Goal: Information Seeking & Learning: Understand process/instructions

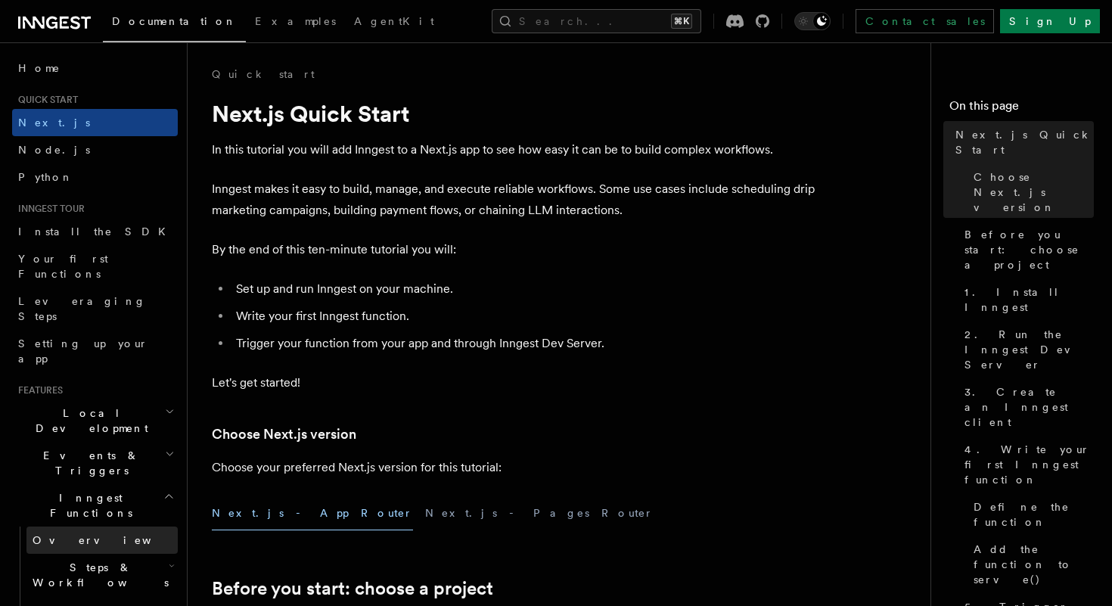
click at [70, 534] on span "Overview" at bounding box center [111, 540] width 156 height 12
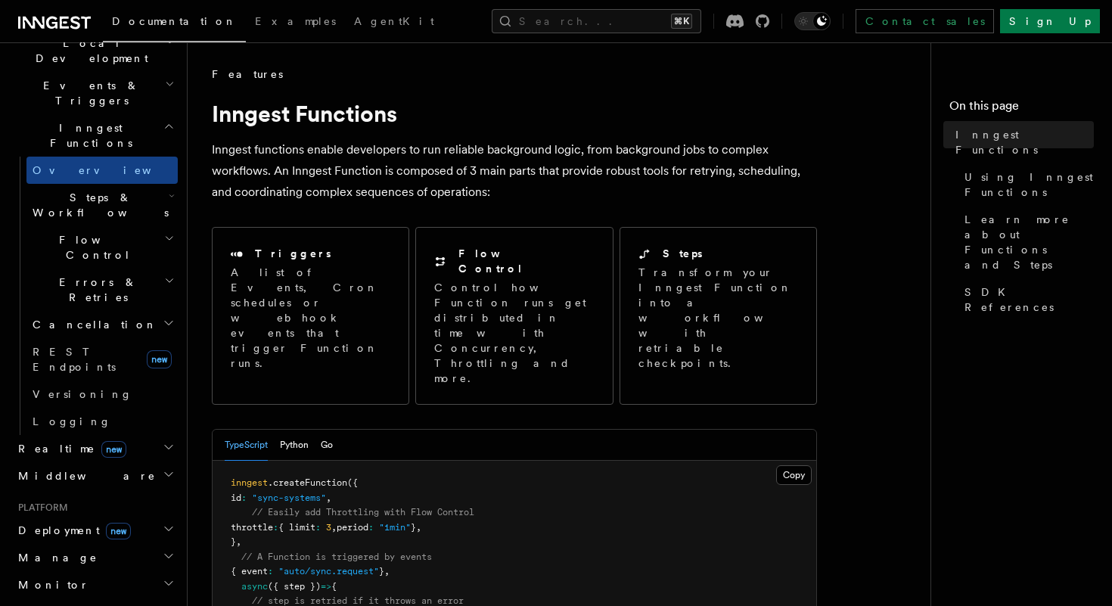
scroll to position [374, 0]
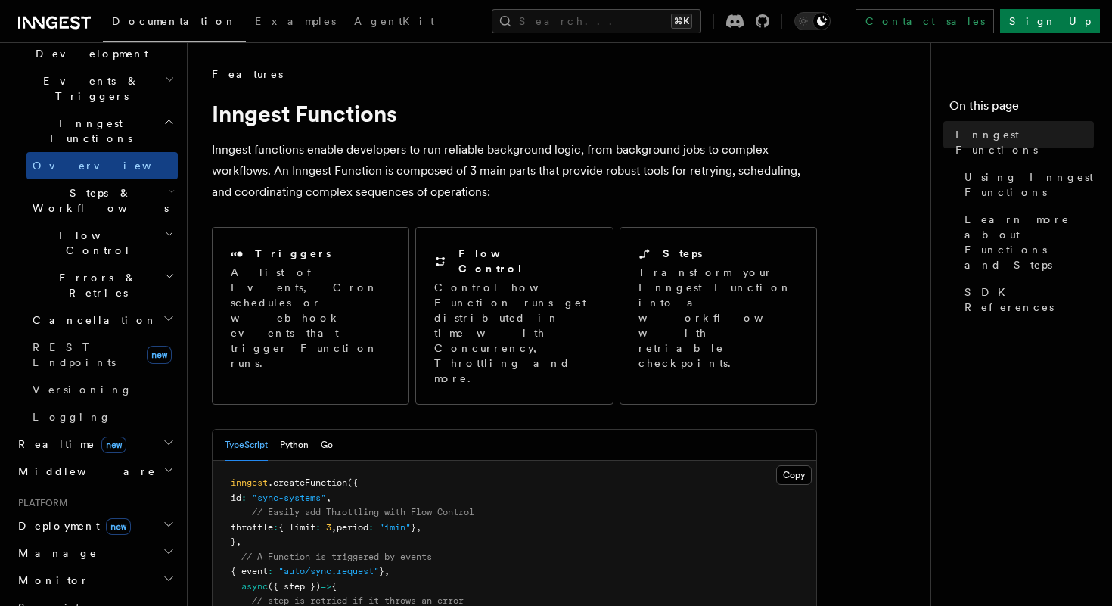
click at [106, 518] on span "new" at bounding box center [118, 526] width 25 height 17
click at [67, 547] on span "Overview" at bounding box center [111, 553] width 156 height 12
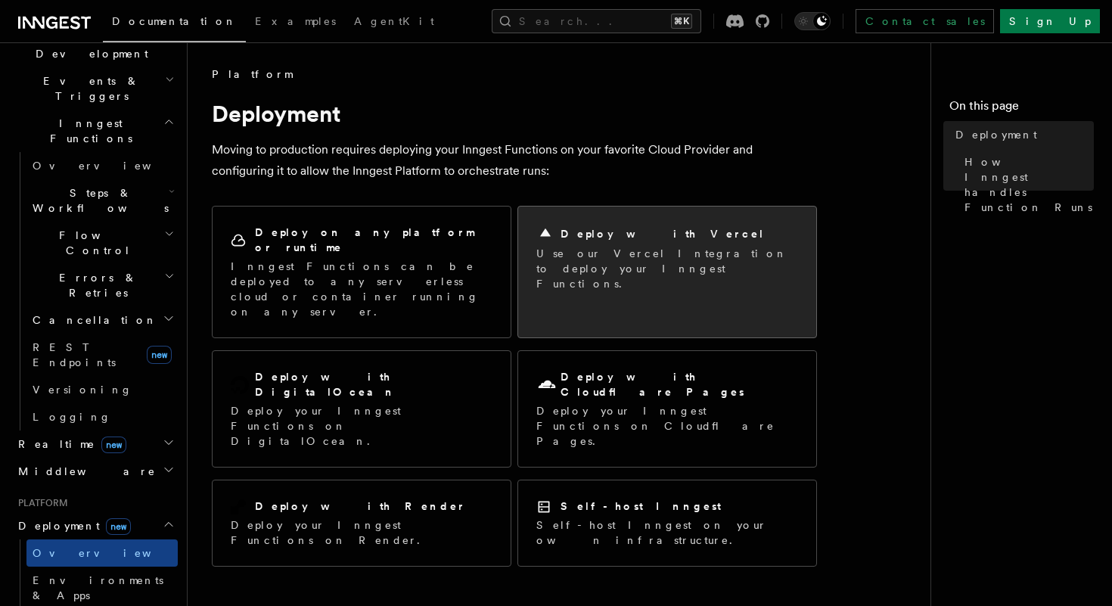
click at [662, 231] on div "Deploy with Vercel" at bounding box center [667, 234] width 262 height 18
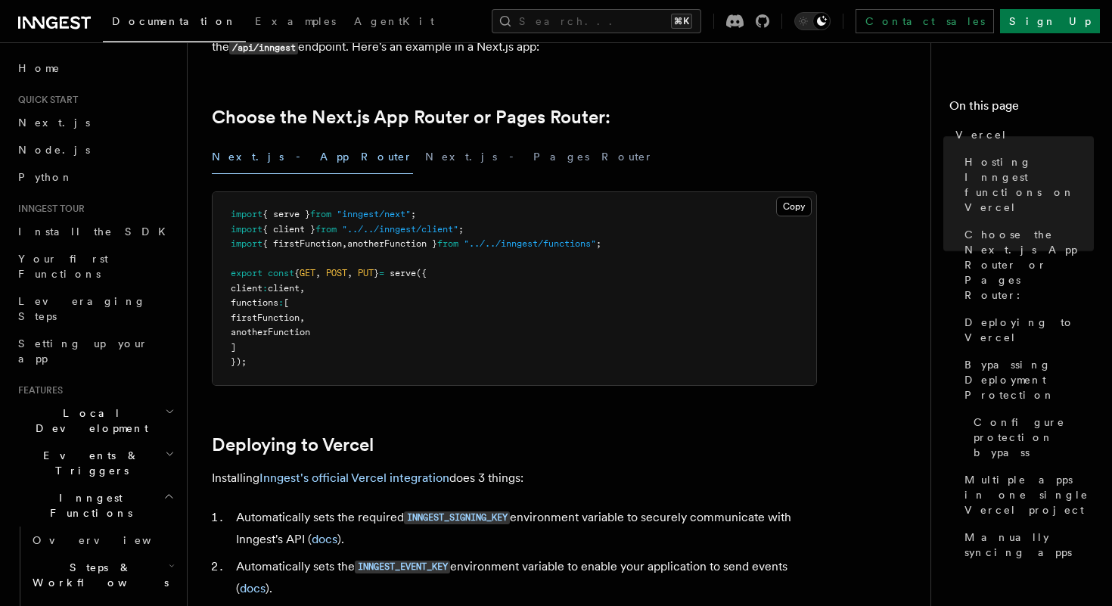
scroll to position [412, 0]
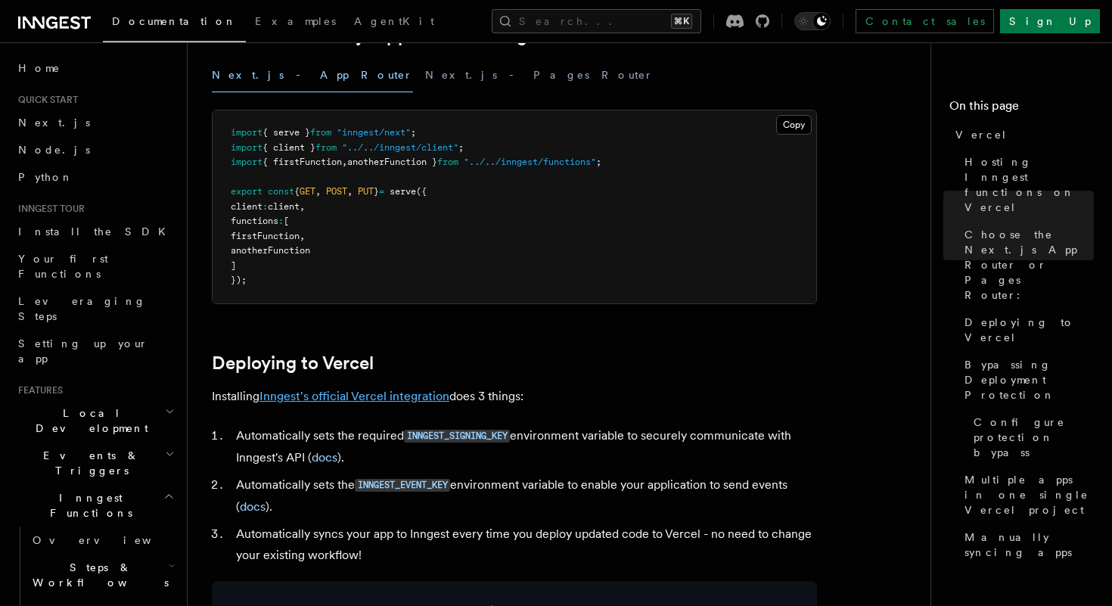
click at [357, 391] on link "Inngest's official Vercel integration" at bounding box center [354, 396] width 190 height 14
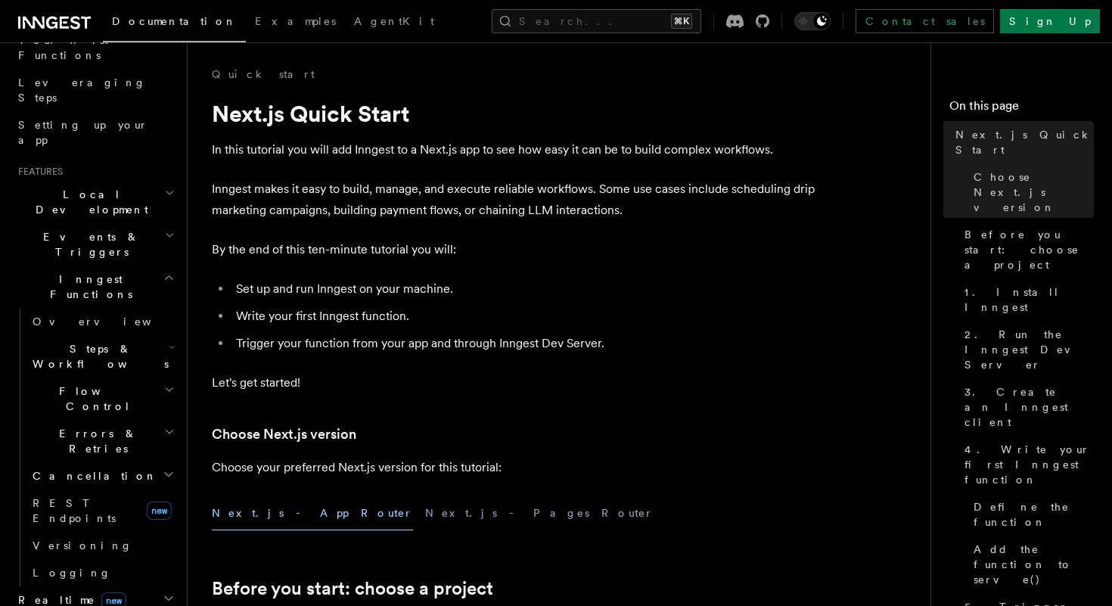
scroll to position [635, 0]
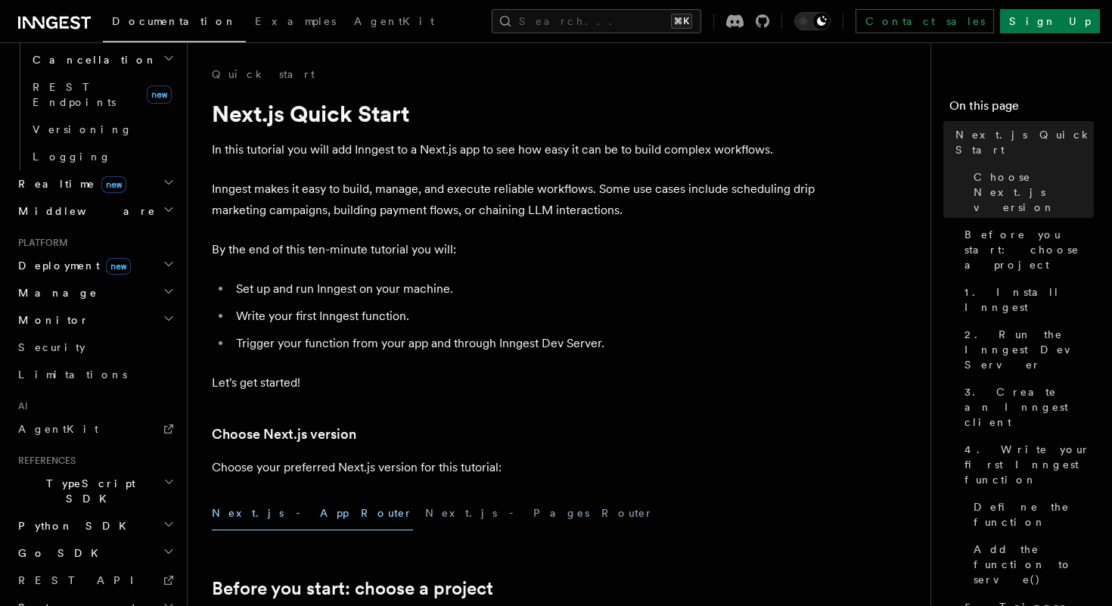
click at [61, 258] on span "Deployment new" at bounding box center [71, 265] width 119 height 15
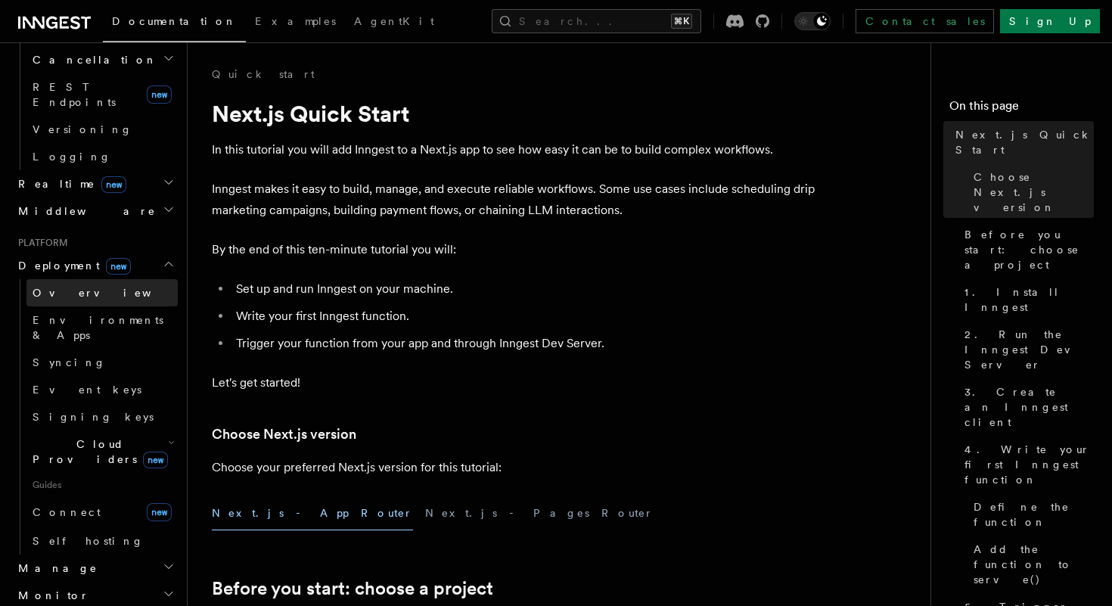
click at [67, 279] on link "Overview" at bounding box center [101, 292] width 151 height 27
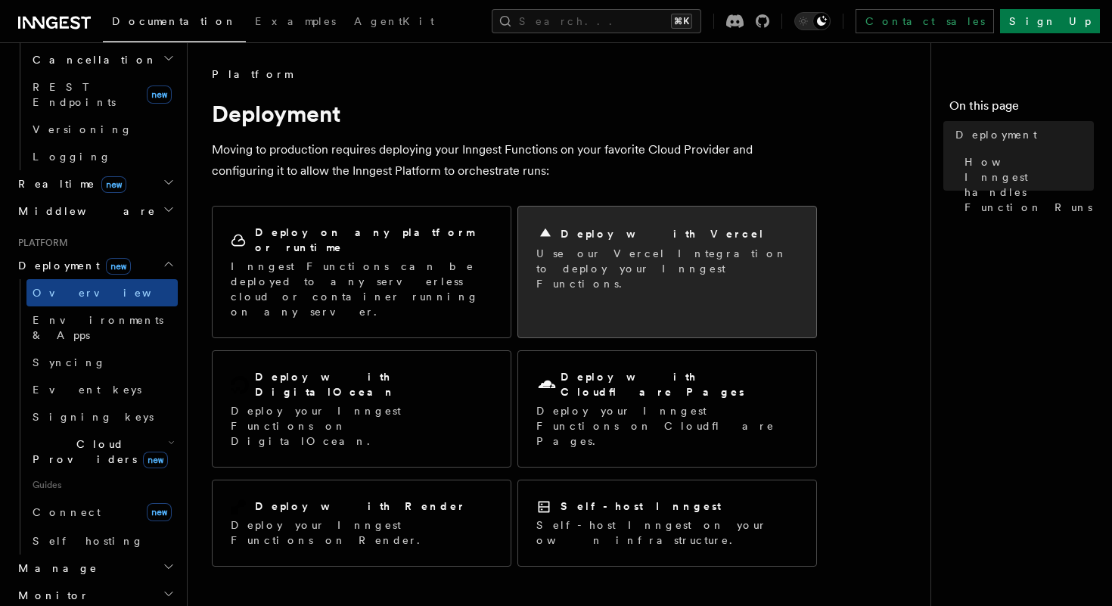
click at [653, 247] on p "Use our Vercel Integration to deploy your Inngest Functions." at bounding box center [667, 268] width 262 height 45
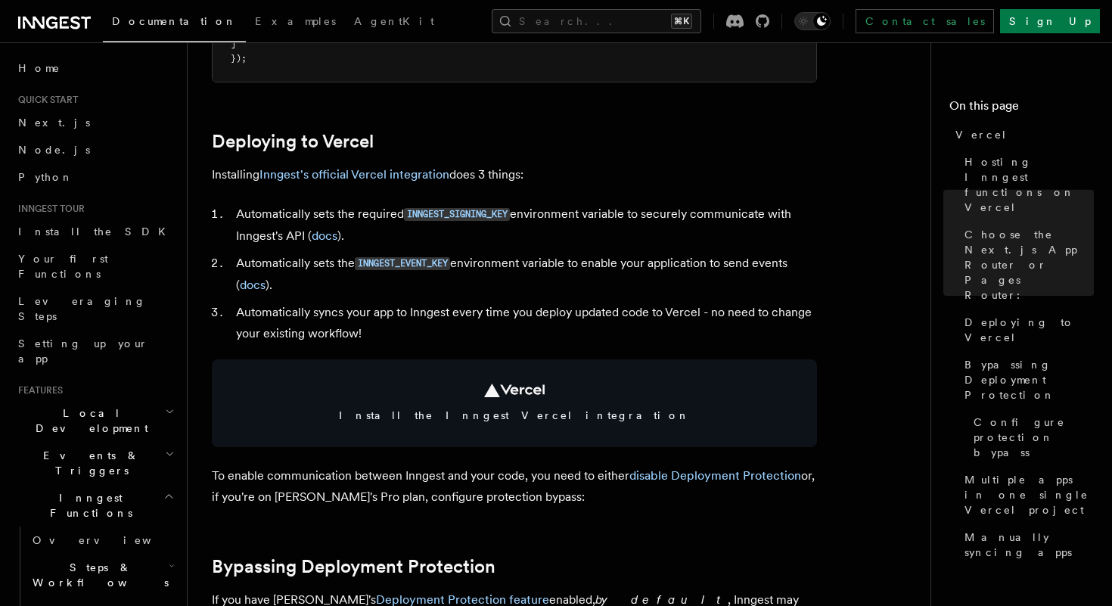
scroll to position [654, 0]
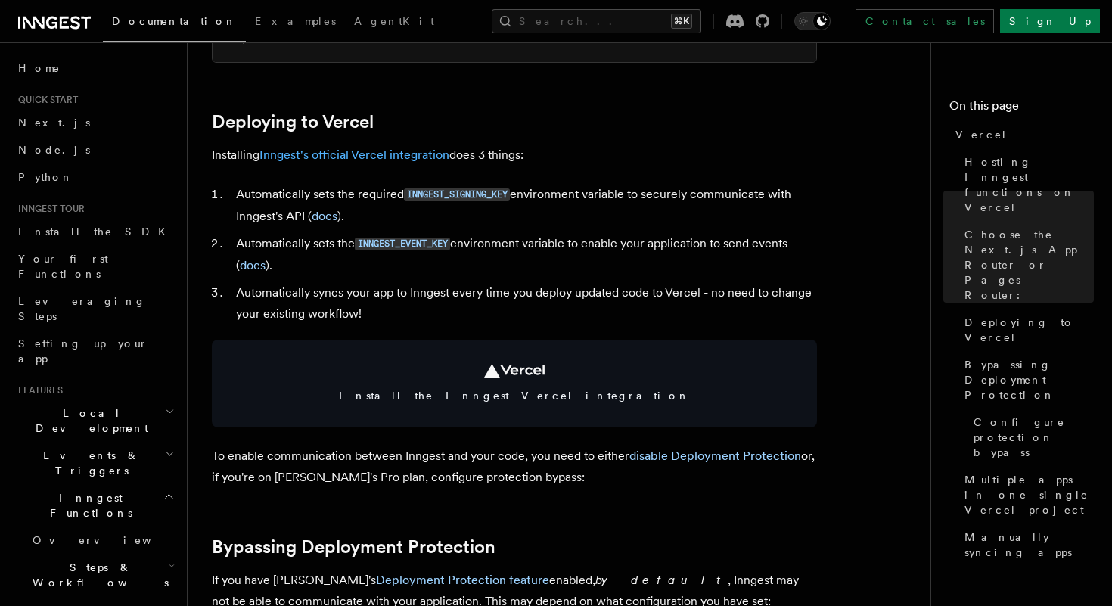
click at [384, 161] on link "Inngest's official Vercel integration" at bounding box center [354, 155] width 190 height 14
